Goal: Find specific page/section: Find specific page/section

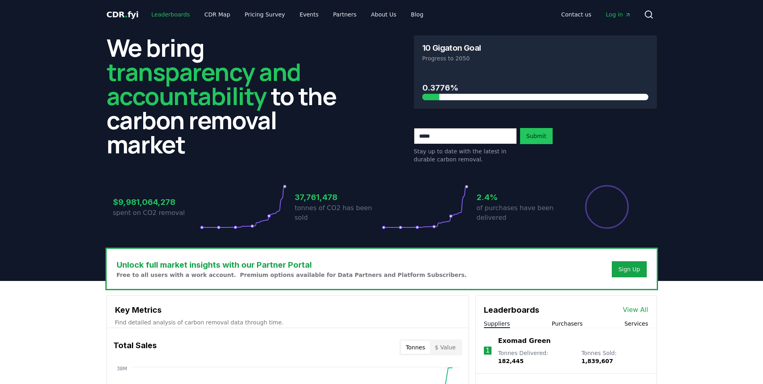
click at [157, 10] on link "Leaderboards" at bounding box center [171, 14] width 52 height 14
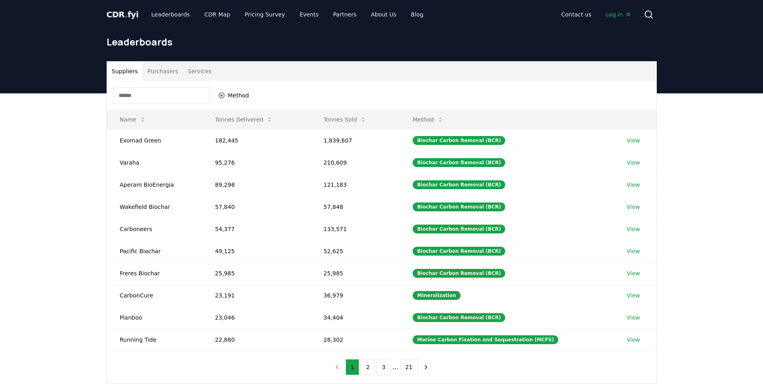
click at [201, 70] on button "Services" at bounding box center [199, 71] width 33 height 19
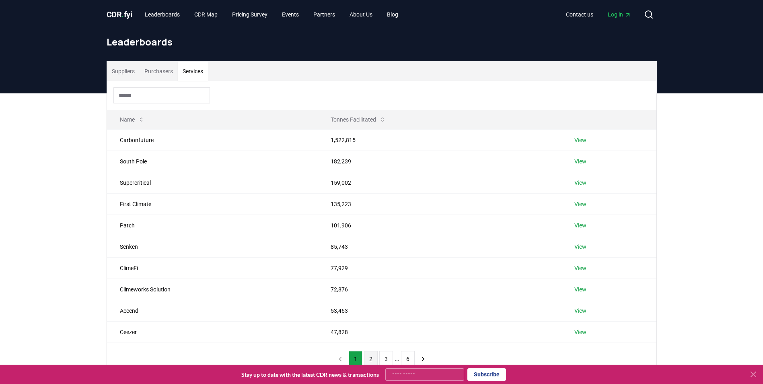
click at [372, 361] on button "2" at bounding box center [371, 359] width 14 height 16
click at [583, 182] on link "View" at bounding box center [582, 183] width 12 height 8
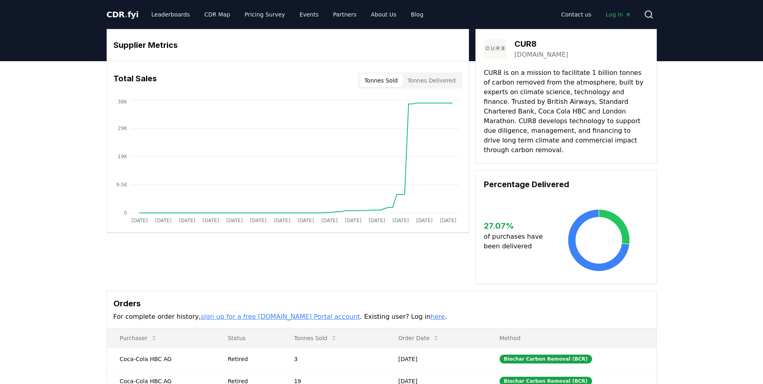
click at [378, 82] on button "Tonnes Sold" at bounding box center [381, 80] width 43 height 13
